Goal: Check status

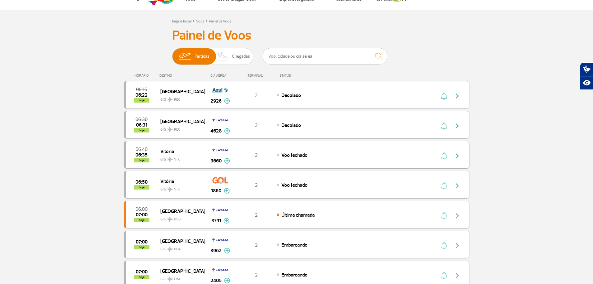
scroll to position [62, 0]
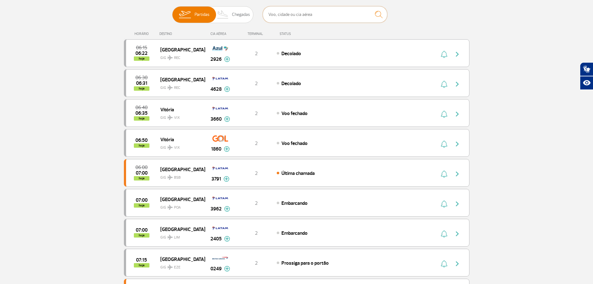
click at [272, 16] on input "text" at bounding box center [325, 14] width 125 height 17
type input "3290"
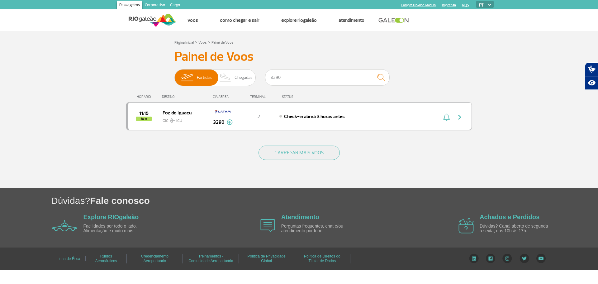
click at [276, 118] on div "2" at bounding box center [258, 116] width 41 height 7
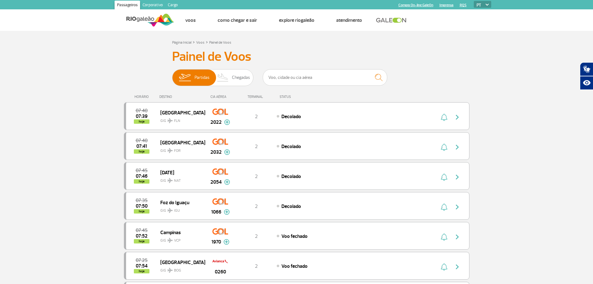
click at [359, 49] on h3 "Painel de Voos" at bounding box center [296, 57] width 249 height 16
